Goal: Transaction & Acquisition: Purchase product/service

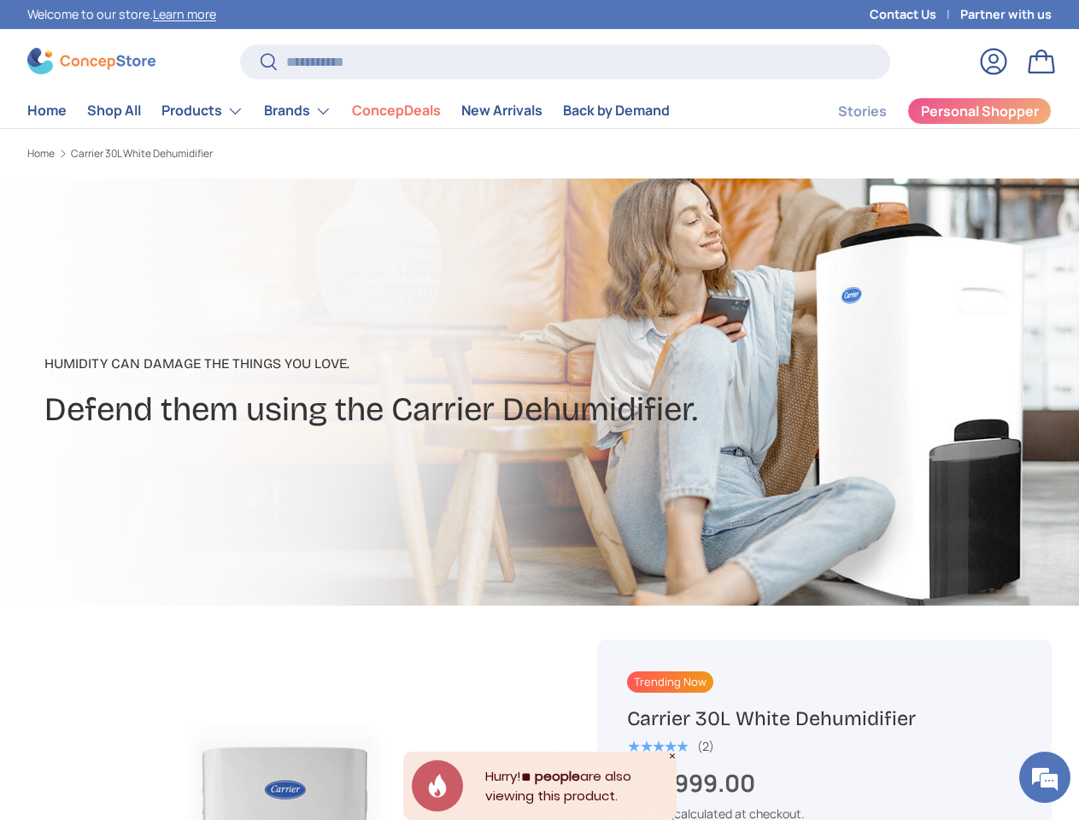
click at [539, 410] on h2 "Defend them using the Carrier Dehumidifier." at bounding box center [370, 409] width 653 height 43
click at [375, 111] on li "ConcepDeals" at bounding box center [396, 110] width 109 height 33
click at [230, 111] on link "Products" at bounding box center [202, 111] width 82 height 34
click at [325, 111] on link "Brands" at bounding box center [297, 111] width 67 height 34
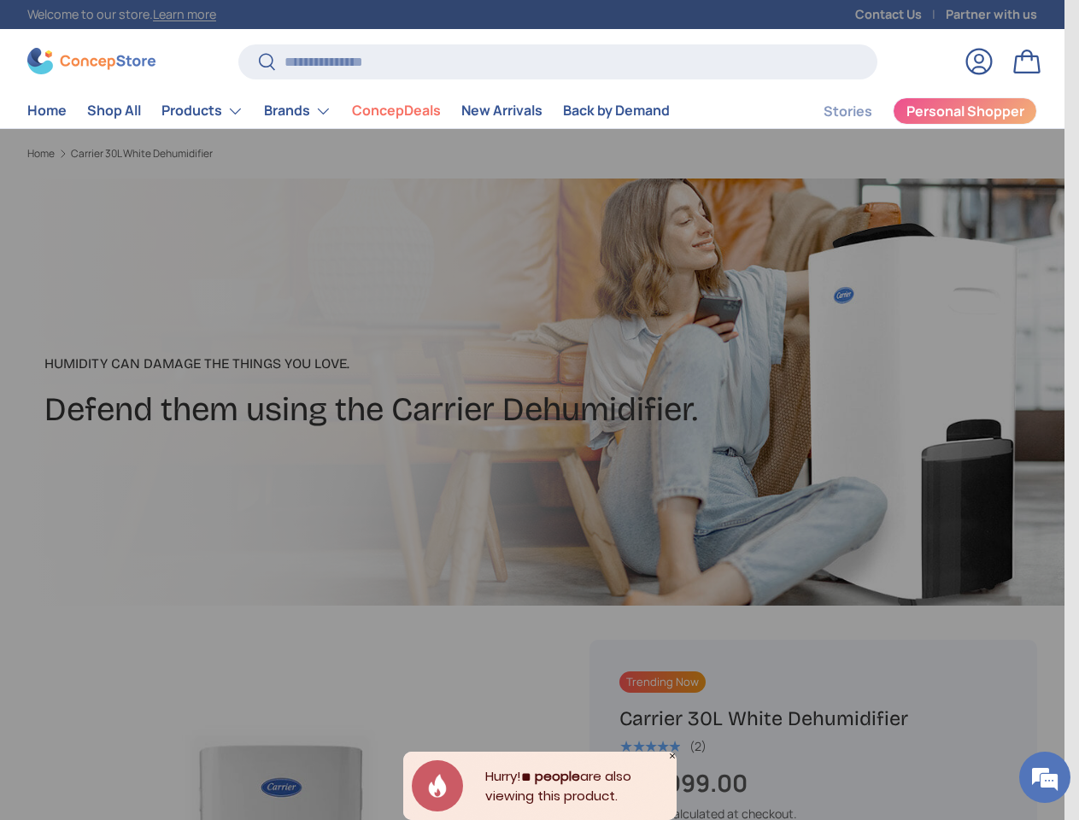
click at [1045, 777] on em at bounding box center [1045, 777] width 46 height 46
